Goal: Information Seeking & Learning: Check status

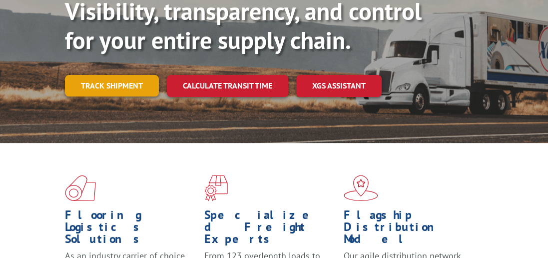
click at [89, 75] on link "Track shipment" at bounding box center [112, 85] width 94 height 21
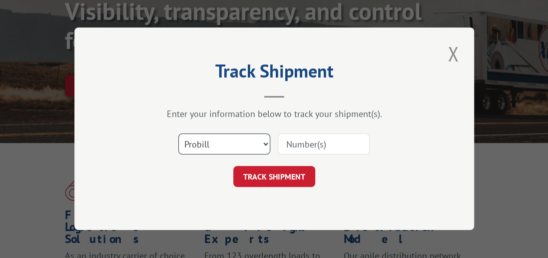
click at [268, 141] on select "Select category... Probill BOL PO" at bounding box center [224, 144] width 92 height 21
select select "bol"
click at [178, 134] on select "Select category... Probill BOL PO" at bounding box center [224, 144] width 92 height 21
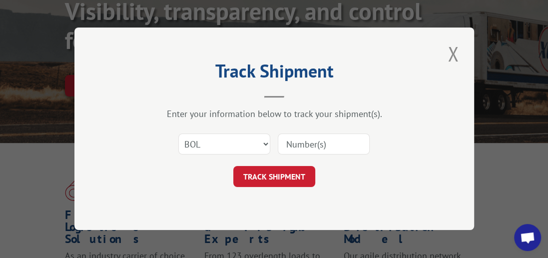
click at [297, 142] on input at bounding box center [324, 144] width 92 height 21
click at [265, 143] on select "Select category... Probill BOL PO" at bounding box center [224, 144] width 92 height 21
click at [178, 134] on select "Select category... Probill BOL PO" at bounding box center [224, 144] width 92 height 21
click at [298, 143] on input at bounding box center [324, 144] width 92 height 21
type input "5923631"
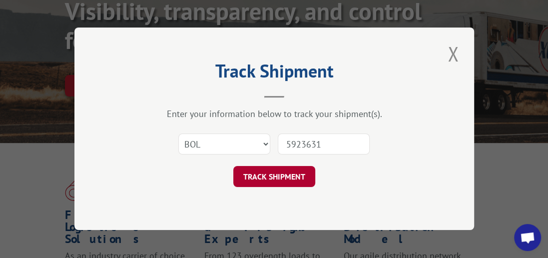
click at [282, 174] on button "TRACK SHIPMENT" at bounding box center [274, 176] width 82 height 21
